Goal: Navigation & Orientation: Find specific page/section

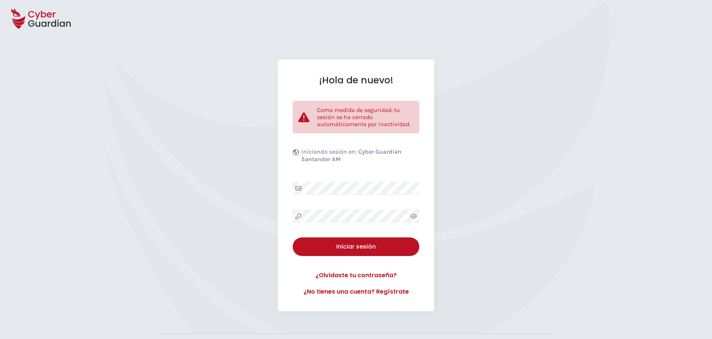
click at [371, 181] on div "¡Hola de nuevo! Como medida de seguridad, tu sesión se ha cerrado automáticamen…" at bounding box center [356, 186] width 156 height 252
